Goal: Task Accomplishment & Management: Use online tool/utility

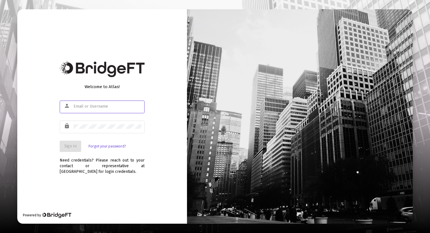
type input "[PERSON_NAME][EMAIL_ADDRESS][DOMAIN_NAME]"
click at [70, 146] on span "Sign In" at bounding box center [70, 146] width 12 height 5
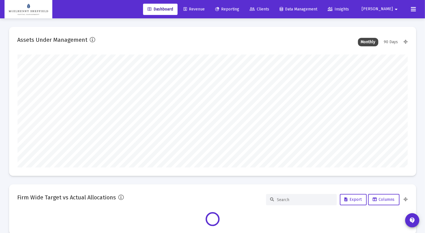
scroll to position [113, 390]
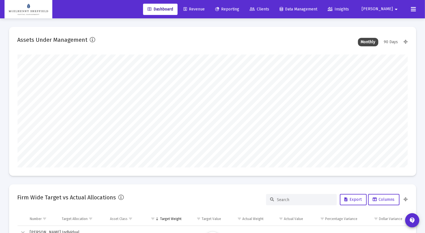
type input "[DATE]"
click at [239, 11] on span "Reporting" at bounding box center [227, 9] width 24 height 5
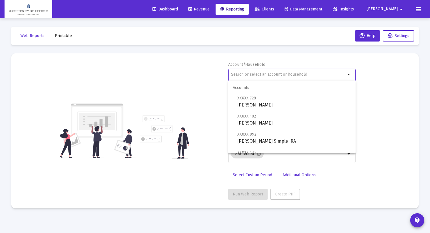
click at [245, 74] on input "text" at bounding box center [288, 74] width 115 height 5
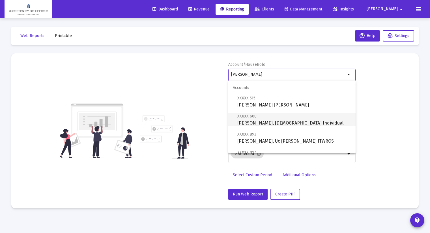
click at [277, 126] on span "XXXXX 668 [PERSON_NAME], Thailan Individual" at bounding box center [294, 120] width 114 height 14
type input "[PERSON_NAME], [DEMOGRAPHIC_DATA] Individual"
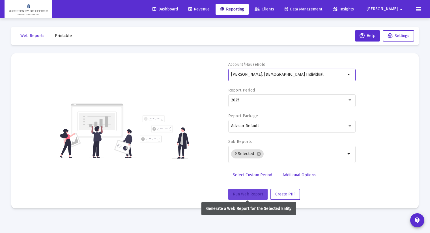
click at [241, 192] on span "Run Web Report" at bounding box center [248, 194] width 30 height 5
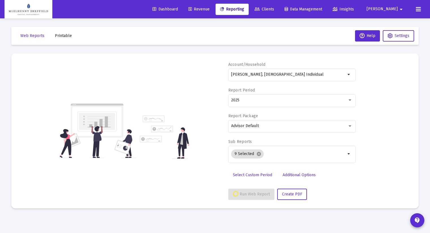
select select "View all"
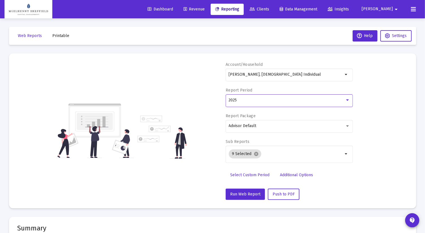
click at [254, 98] on div "2025" at bounding box center [287, 100] width 116 height 5
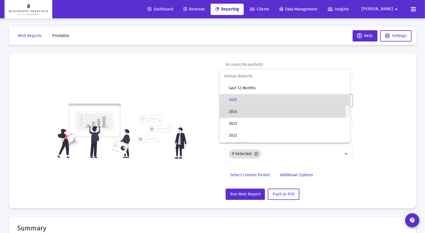
click at [248, 117] on span "2024" at bounding box center [287, 112] width 117 height 12
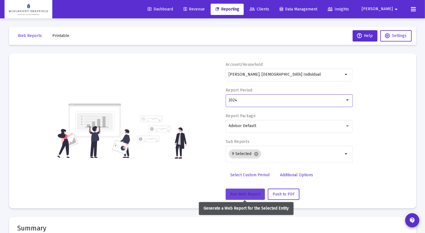
click at [248, 189] on button "Run Web Report" at bounding box center [245, 194] width 39 height 11
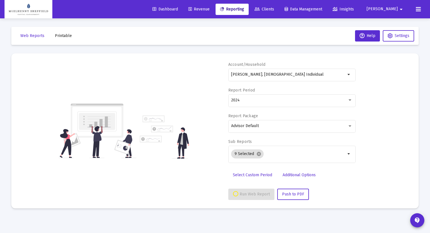
select select "View 1 year"
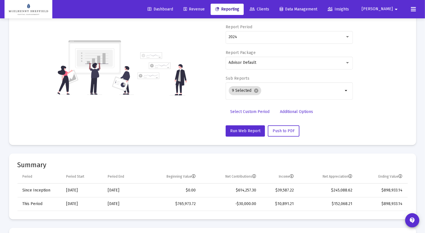
scroll to position [94, 0]
